Goal: Navigation & Orientation: Find specific page/section

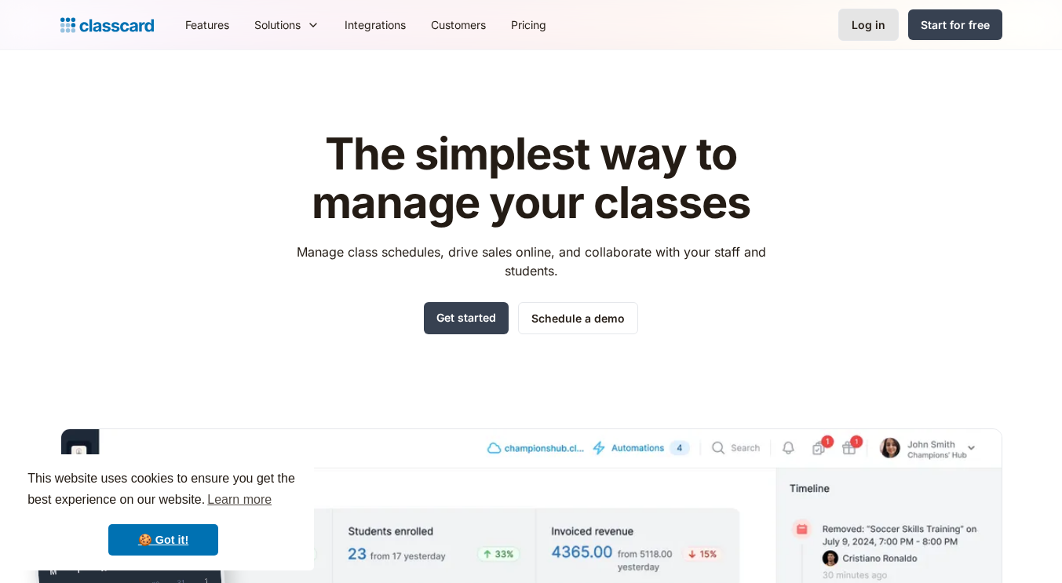
click at [889, 24] on link "Log in" at bounding box center [868, 25] width 60 height 32
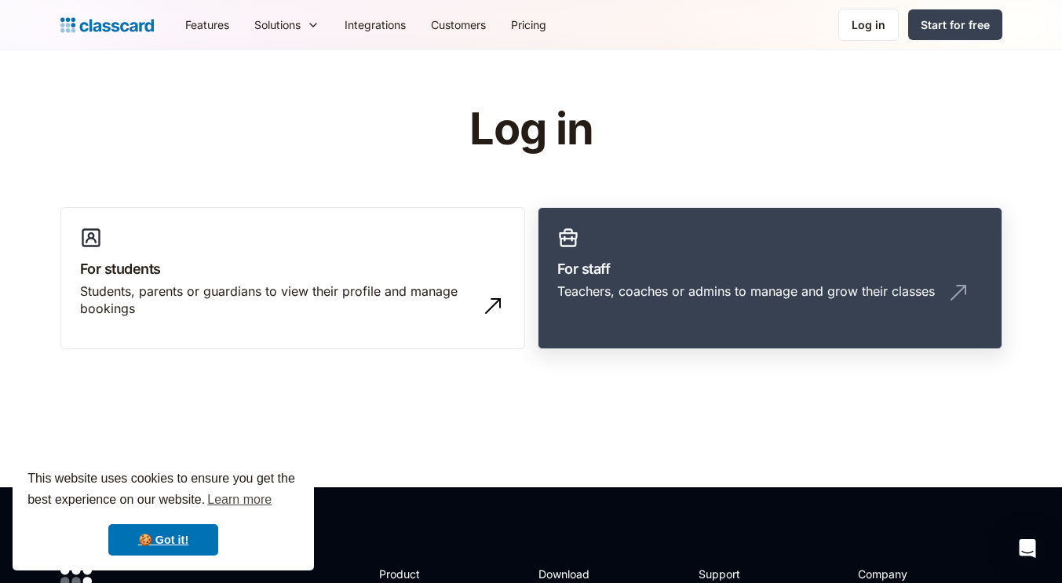
click at [630, 258] on h3 "For staff" at bounding box center [769, 268] width 425 height 21
